Goal: Check status: Check status

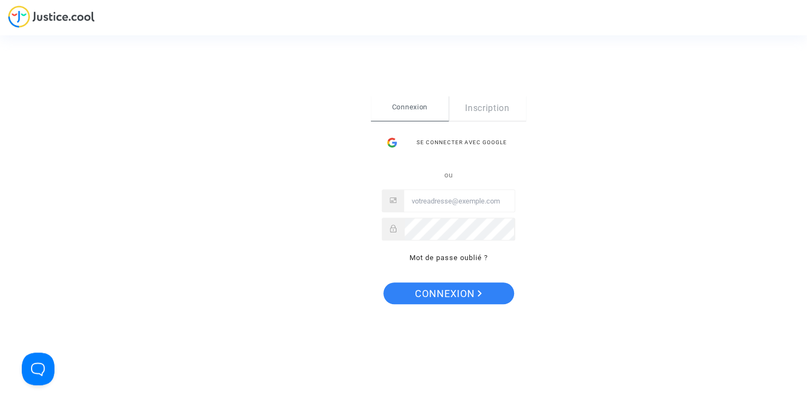
type input "[EMAIL_ADDRESS][DOMAIN_NAME]"
click at [476, 297] on span "Connexion" at bounding box center [448, 294] width 67 height 23
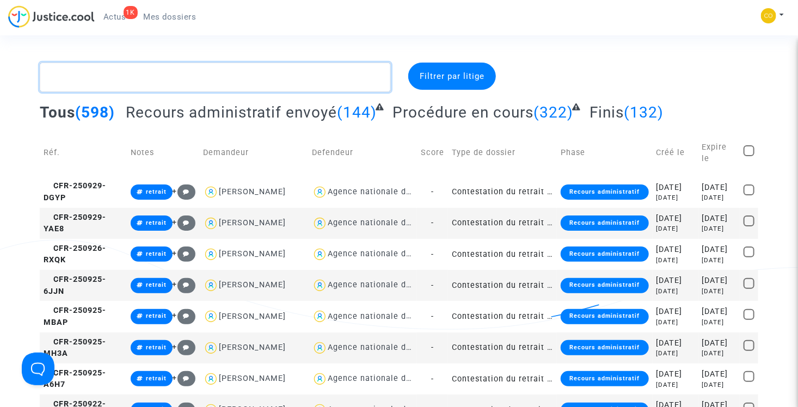
click at [182, 81] on textarea at bounding box center [215, 77] width 351 height 29
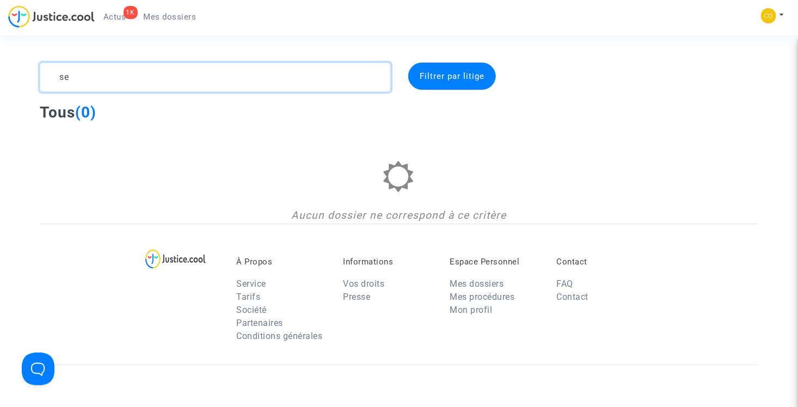
type textarea "s"
type textarea "a"
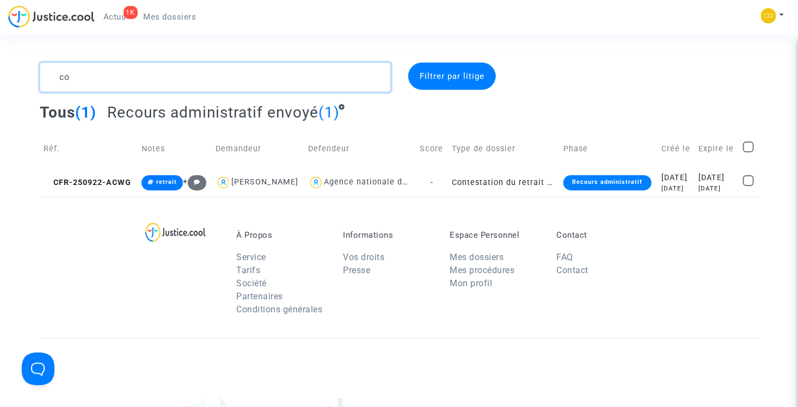
type textarea "c"
type textarea "graham"
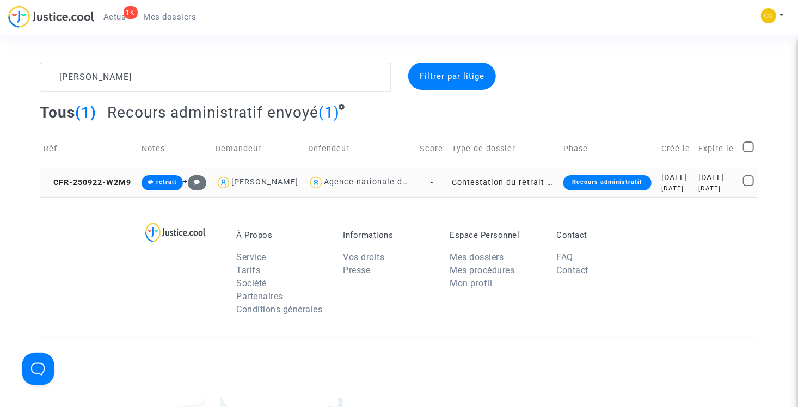
click at [490, 189] on td "Contestation du retrait de MaPrimeRénov par l'ANAH (mandataire)" at bounding box center [504, 182] width 112 height 29
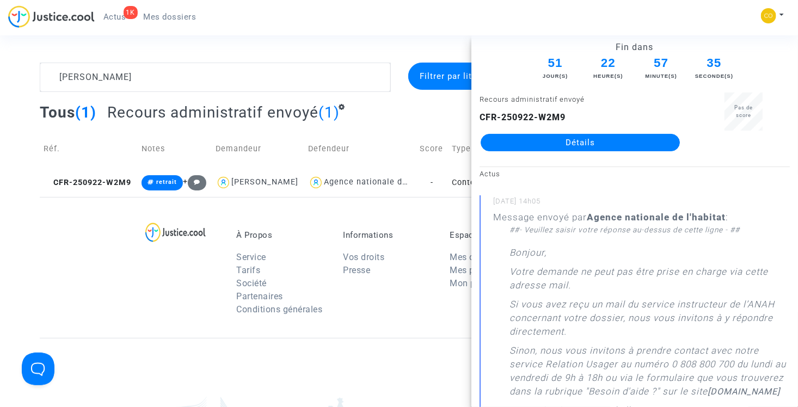
click at [568, 138] on link "Détails" at bounding box center [580, 142] width 199 height 17
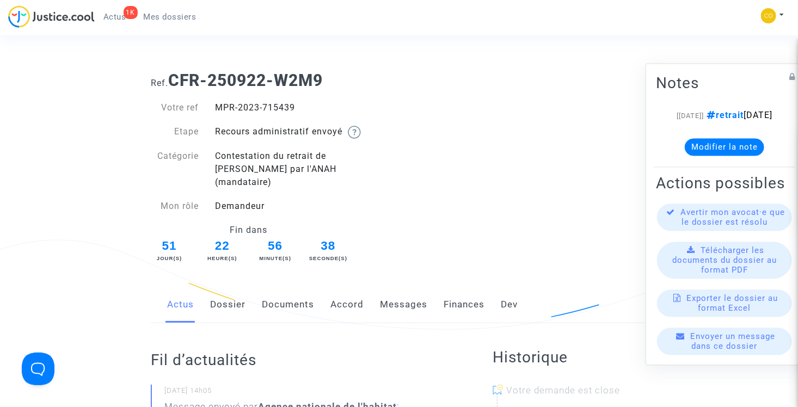
click at [176, 9] on link "Mes dossiers" at bounding box center [170, 17] width 70 height 16
